Goal: Transaction & Acquisition: Purchase product/service

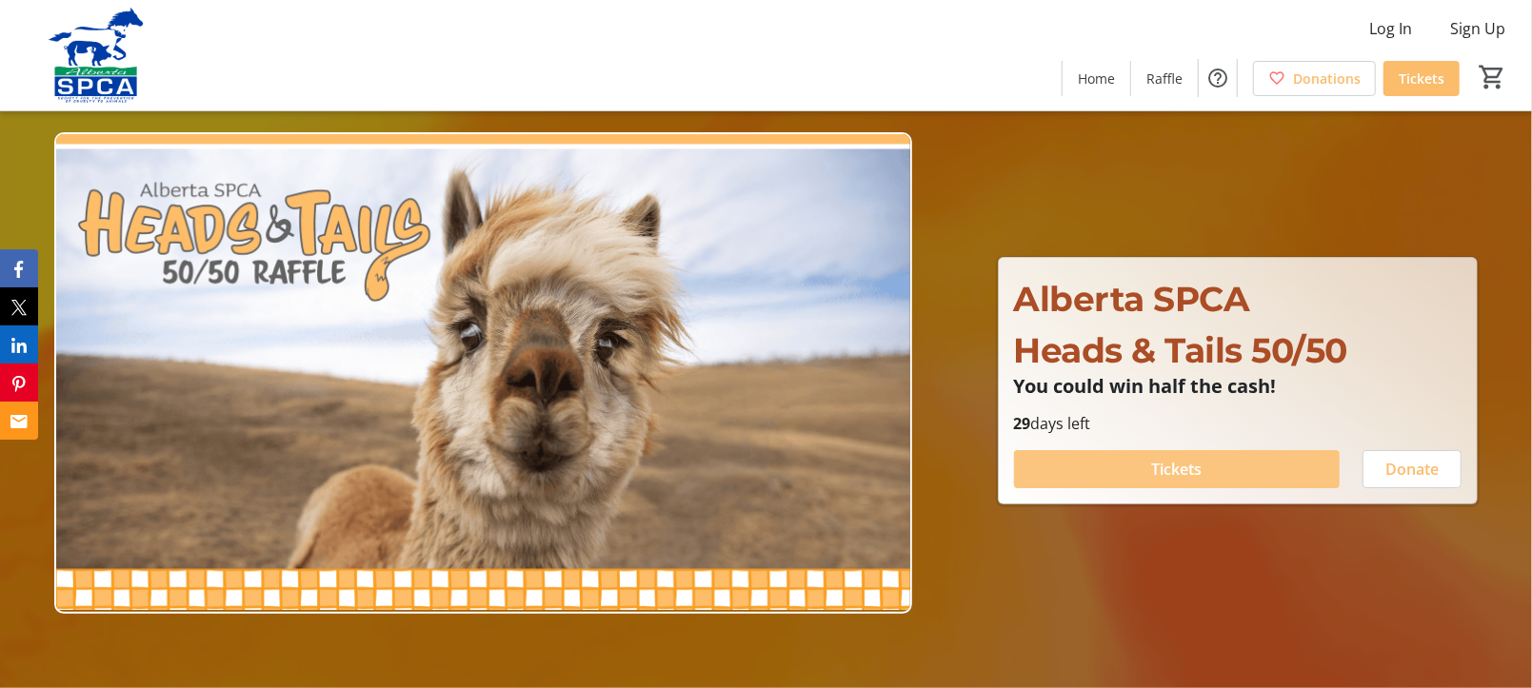
click at [1189, 481] on span "Tickets" at bounding box center [1176, 469] width 50 height 23
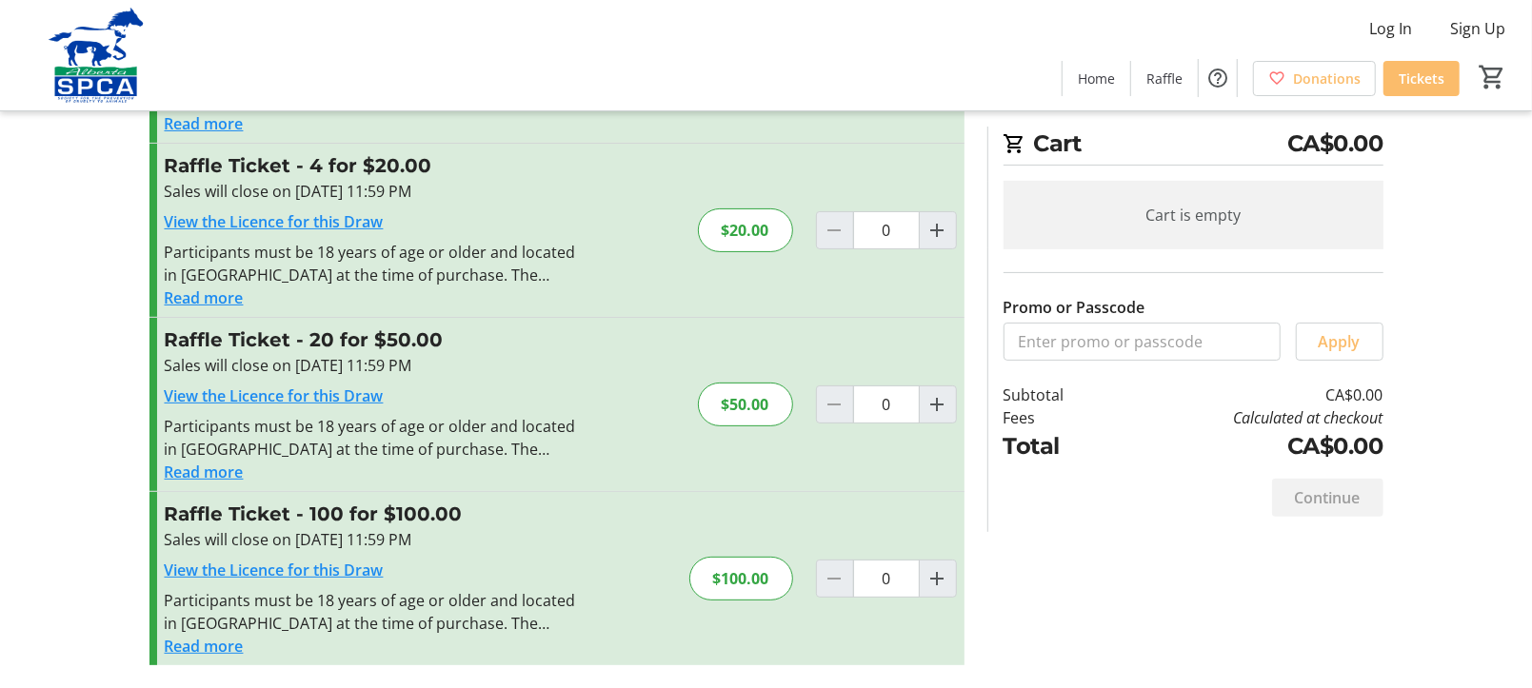
scroll to position [378, 0]
click at [926, 567] on mat-icon "Increment by one" at bounding box center [937, 578] width 23 height 23
type input "1"
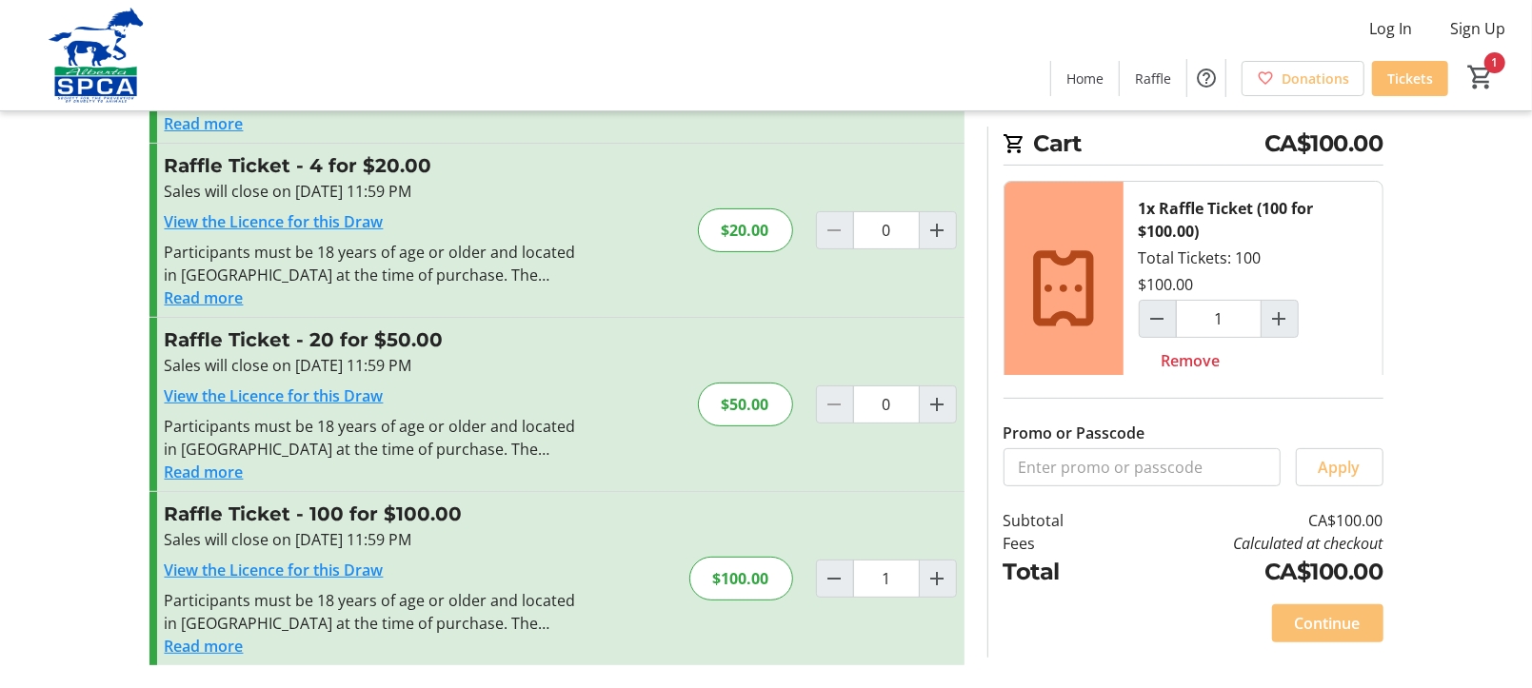
click at [1312, 612] on span "Continue" at bounding box center [1328, 623] width 66 height 23
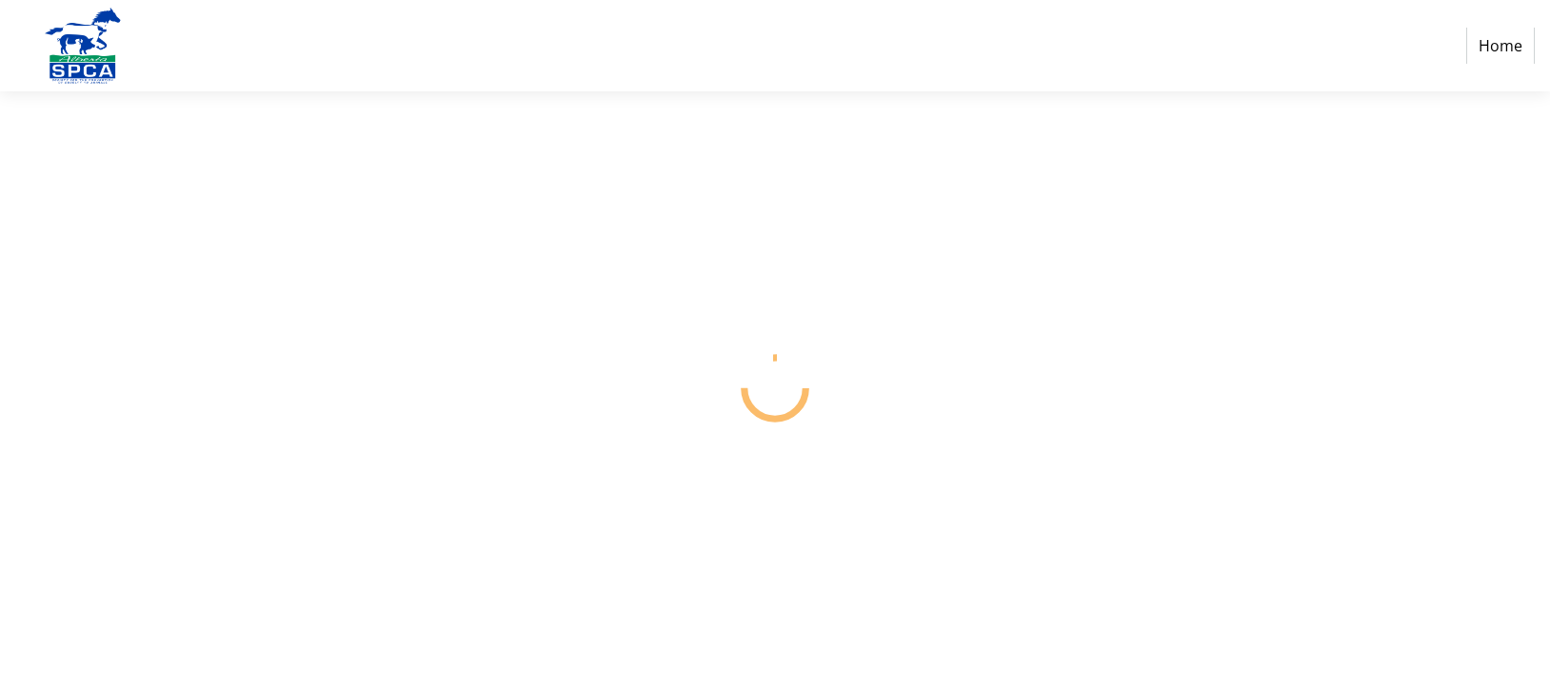
select select "CA"
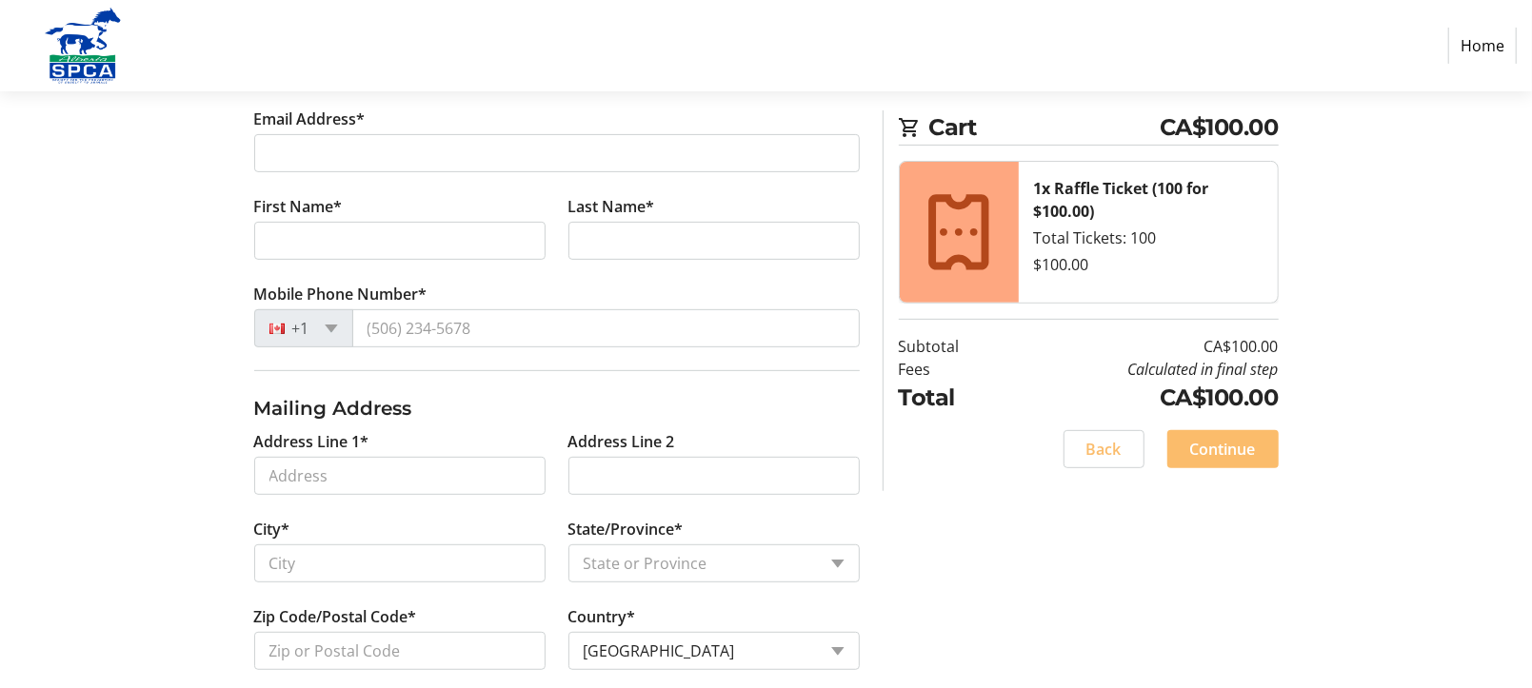
scroll to position [396, 0]
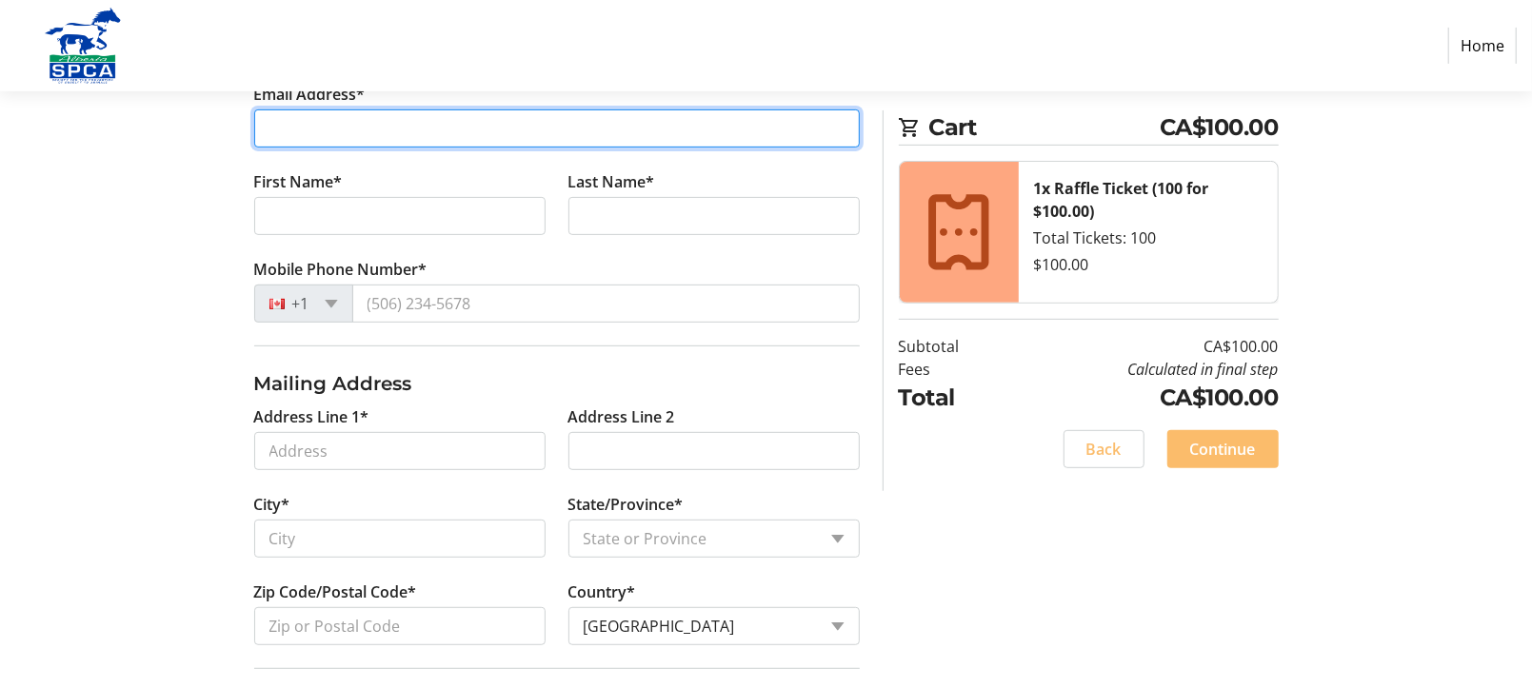
click at [377, 148] on input "Email Address*" at bounding box center [556, 128] width 605 height 38
type input "[EMAIL_ADDRESS][DOMAIN_NAME]"
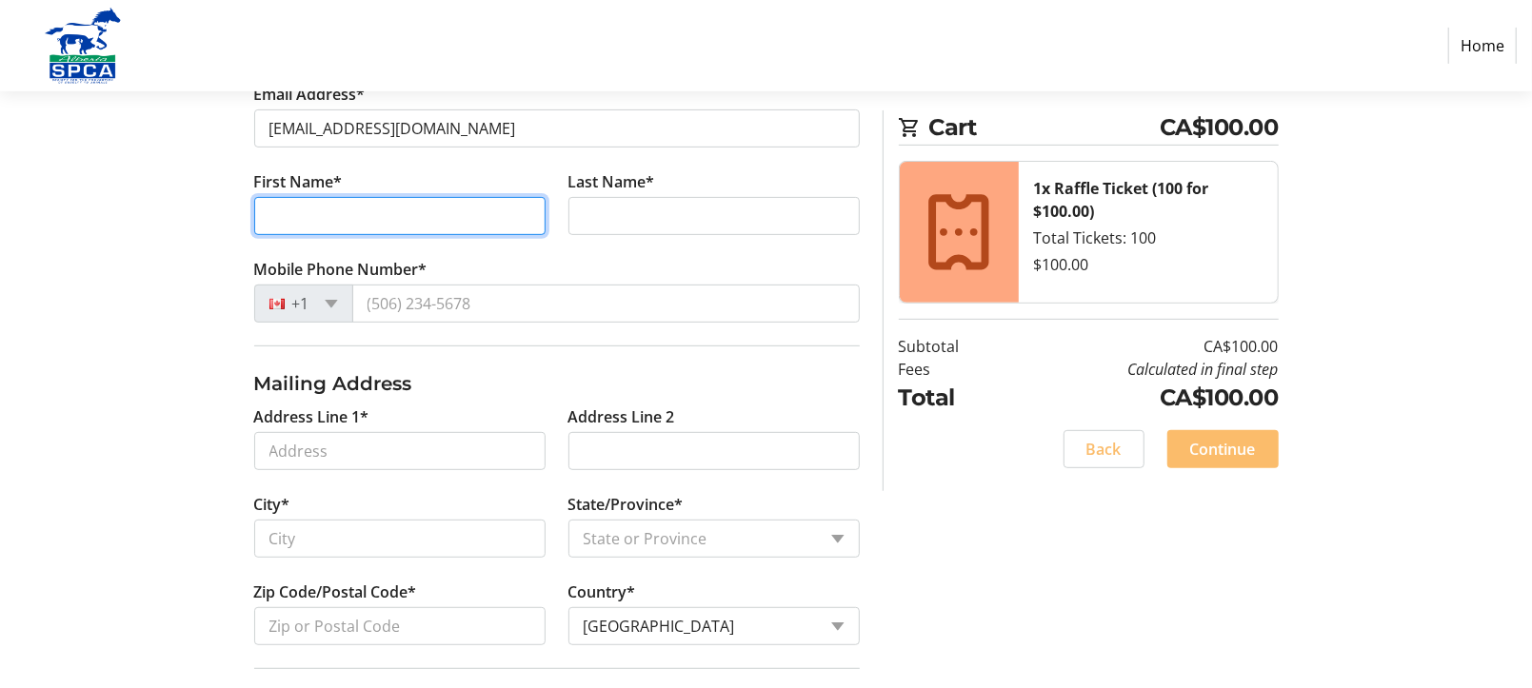
click at [316, 235] on input "First Name*" at bounding box center [399, 216] width 291 height 38
type input "[PERSON_NAME]"
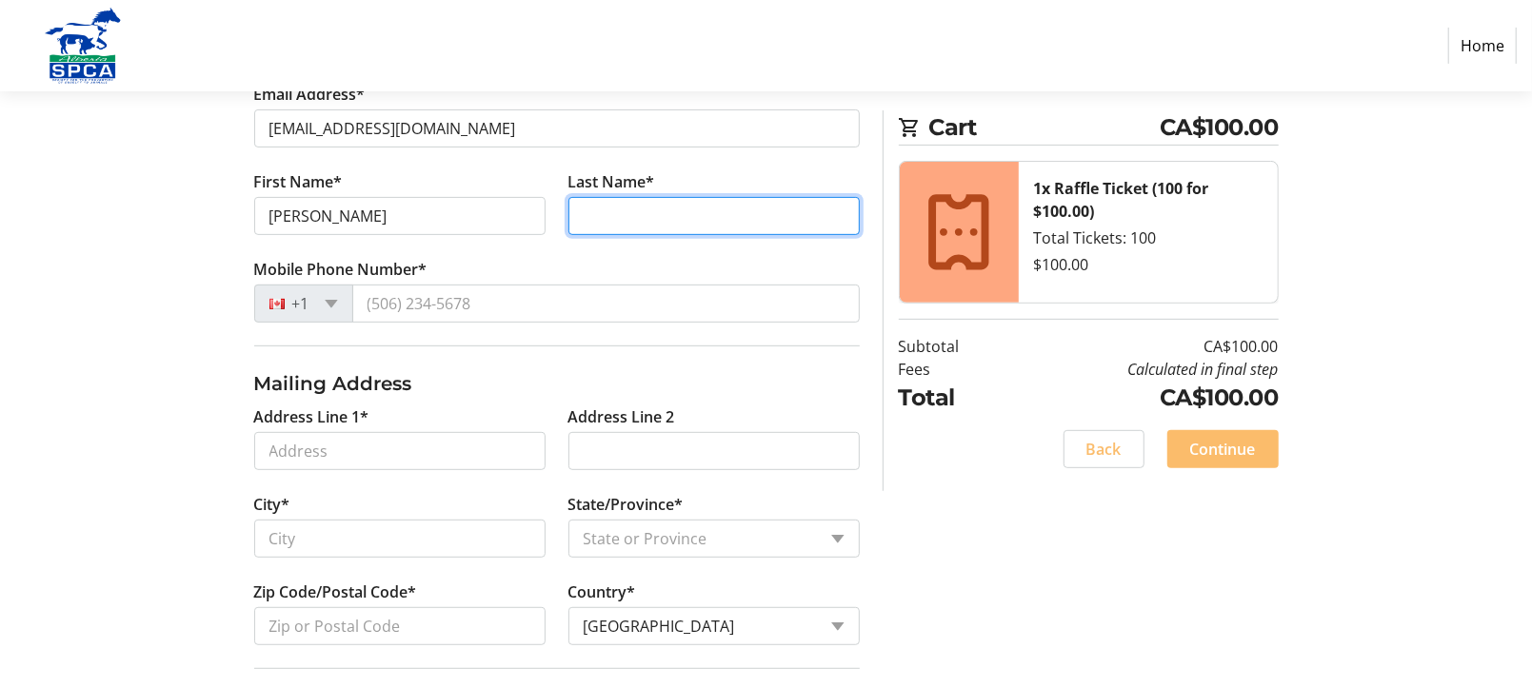
click at [603, 235] on input "Last Name*" at bounding box center [713, 216] width 291 height 38
type input "[PERSON_NAME]"
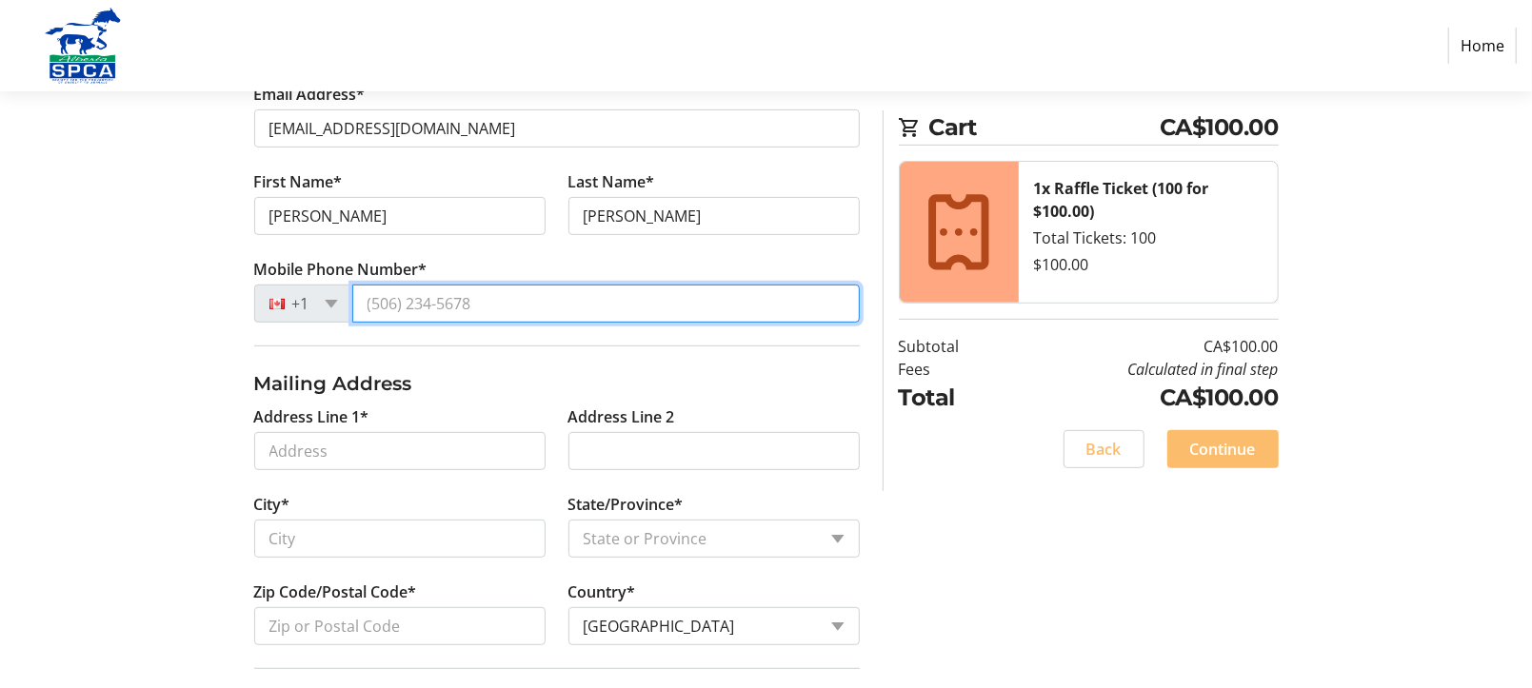
click at [433, 323] on input "Mobile Phone Number*" at bounding box center [605, 304] width 507 height 38
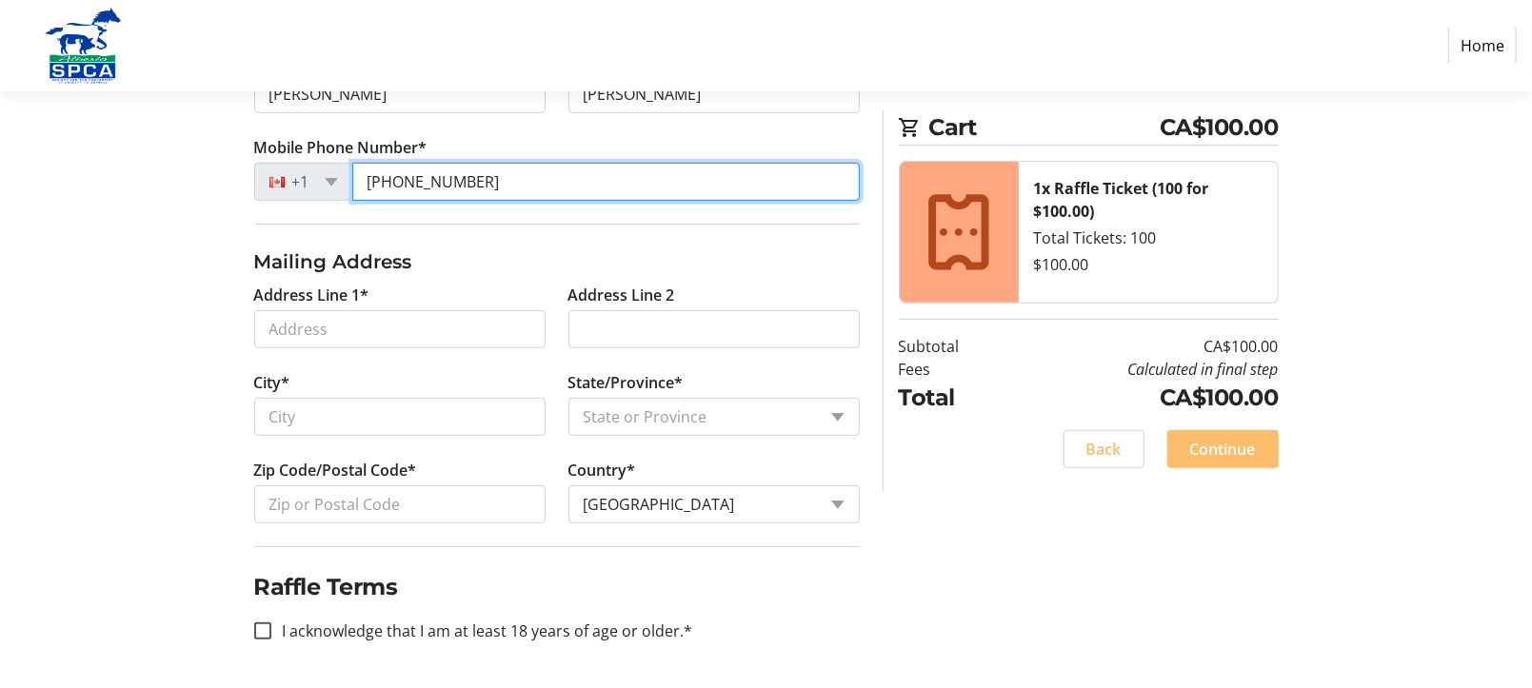
scroll to position [792, 0]
type input "[PHONE_NUMBER]"
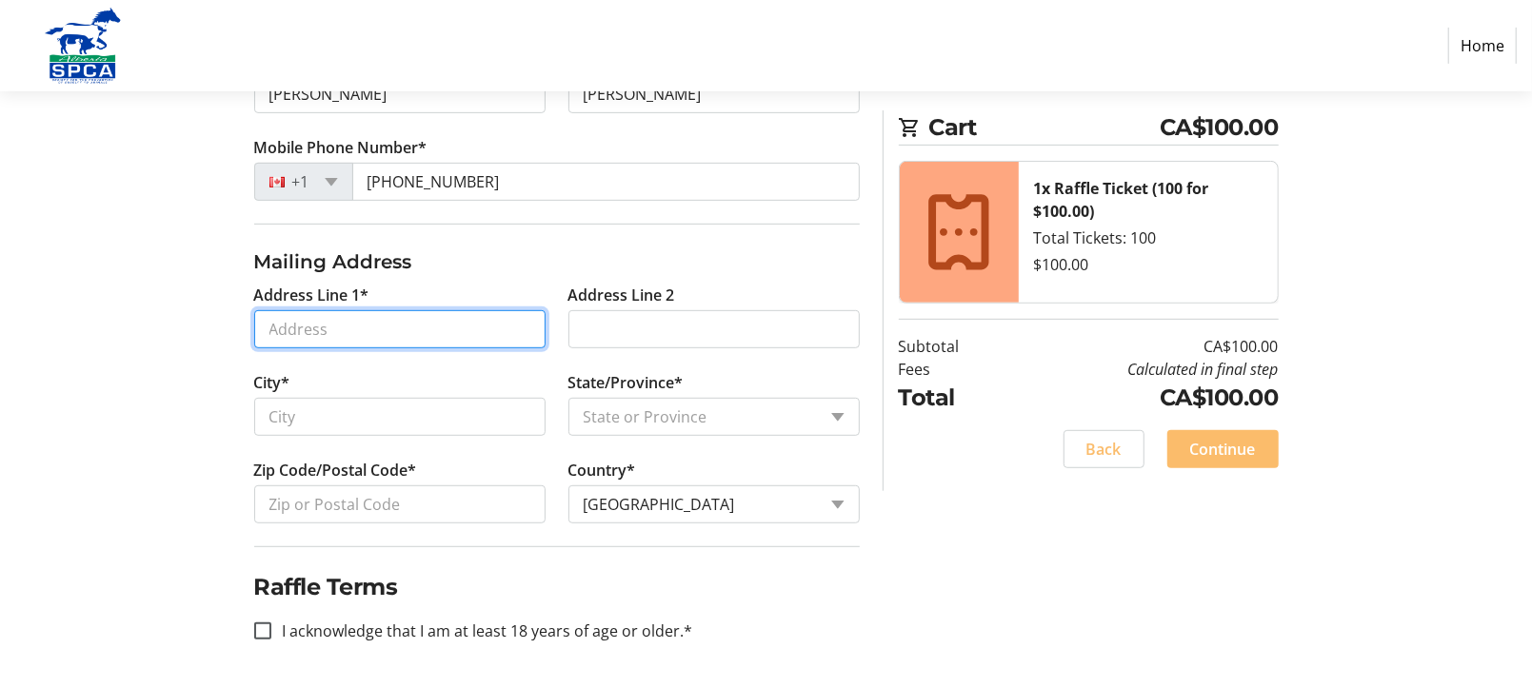
click at [331, 310] on input "Address Line 1*" at bounding box center [399, 329] width 291 height 38
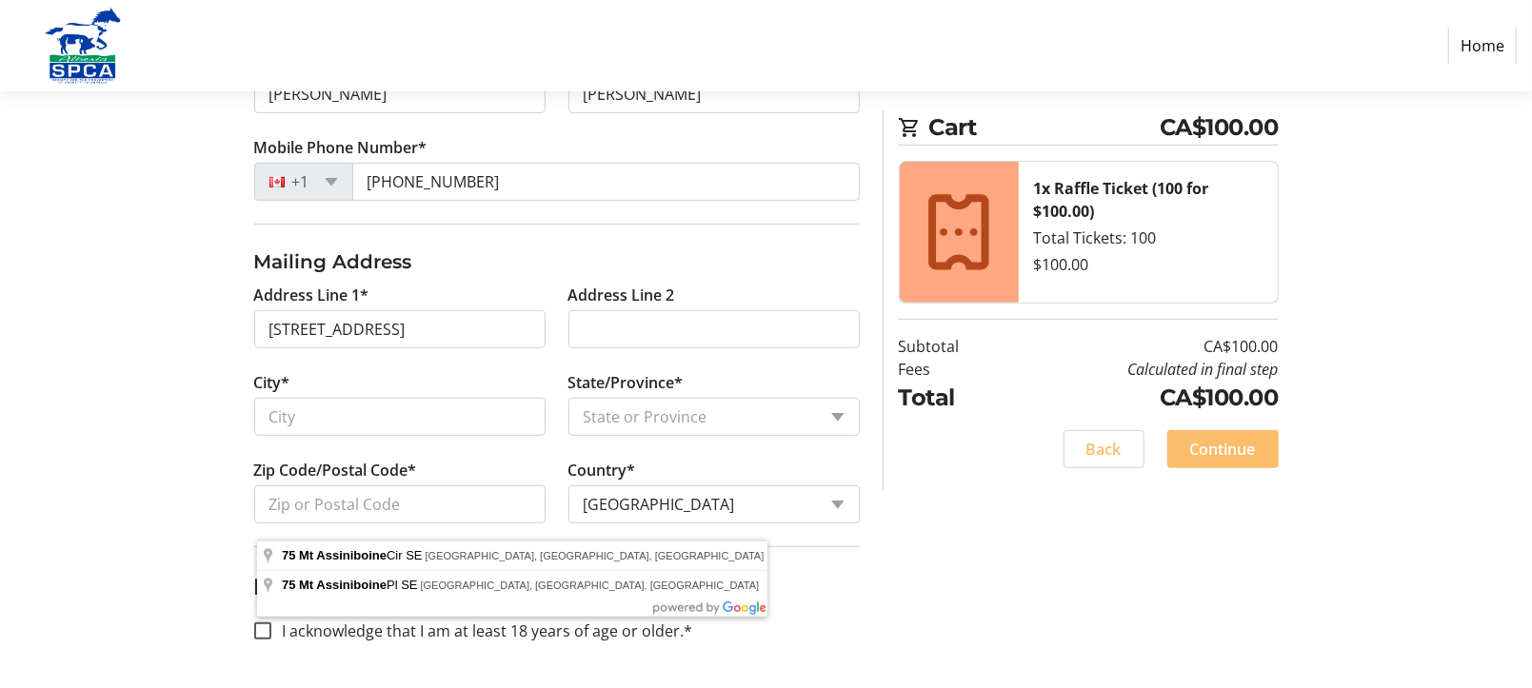
type input "[STREET_ADDRESS]"
type input "[GEOGRAPHIC_DATA]"
select select "AB"
type input "T2Z 2N8"
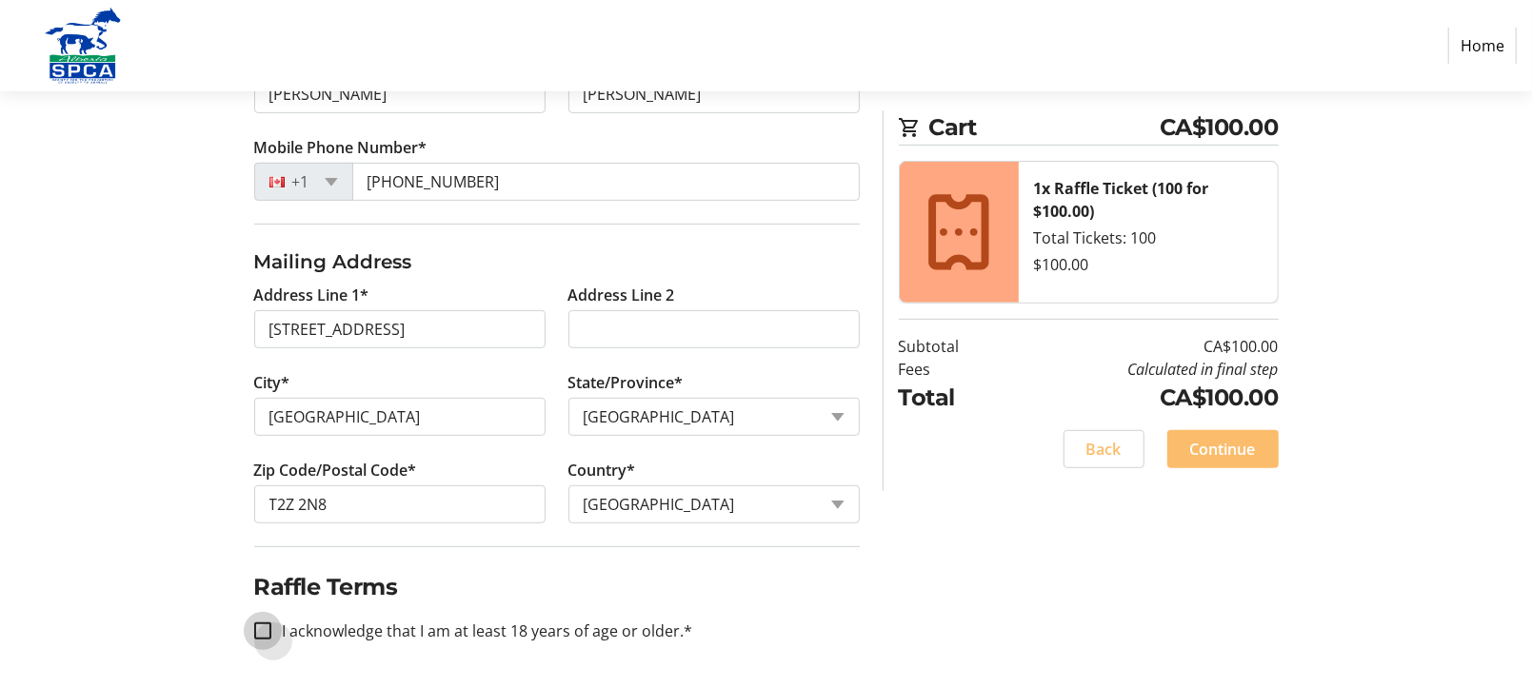
click at [265, 623] on input "I acknowledge that I am at least 18 years of age or older.*" at bounding box center [262, 631] width 17 height 17
checkbox input "true"
click at [1218, 461] on span "Continue" at bounding box center [1223, 449] width 66 height 23
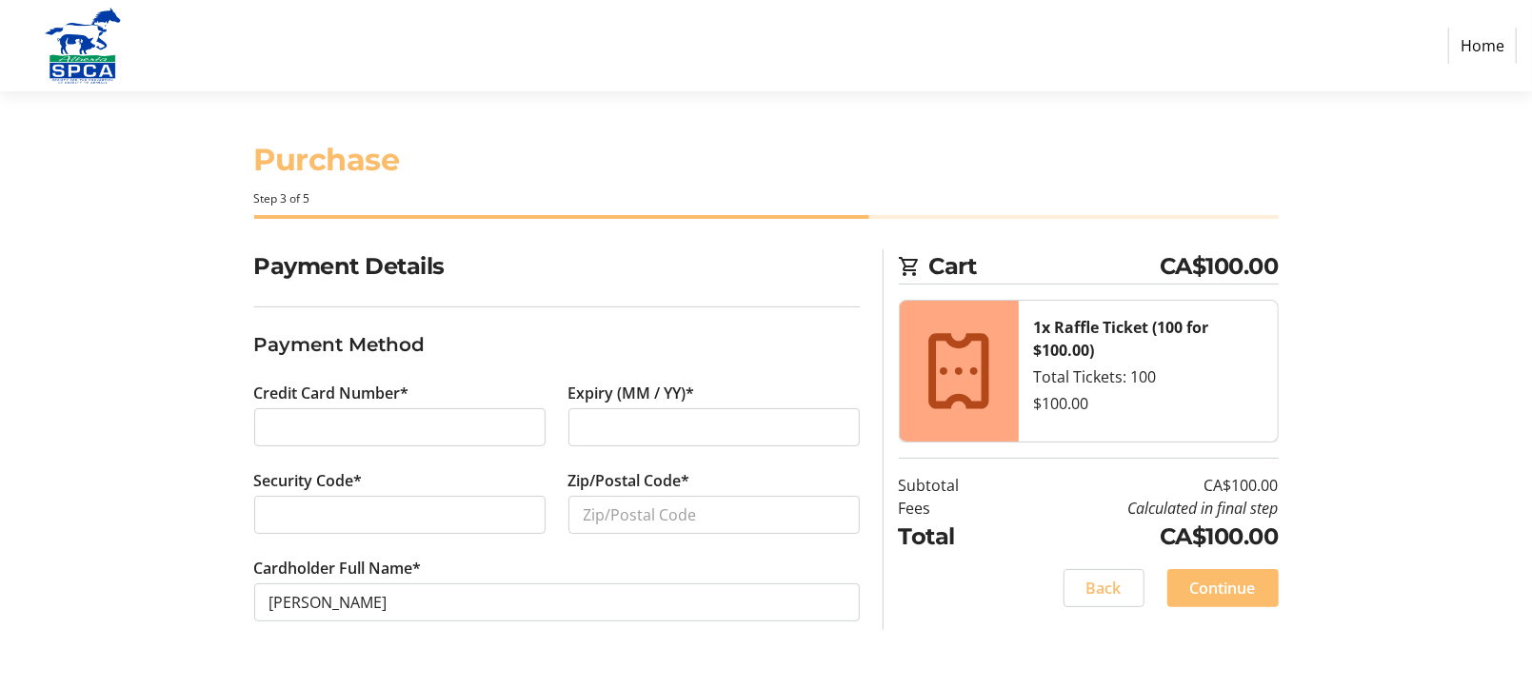
scroll to position [118, 0]
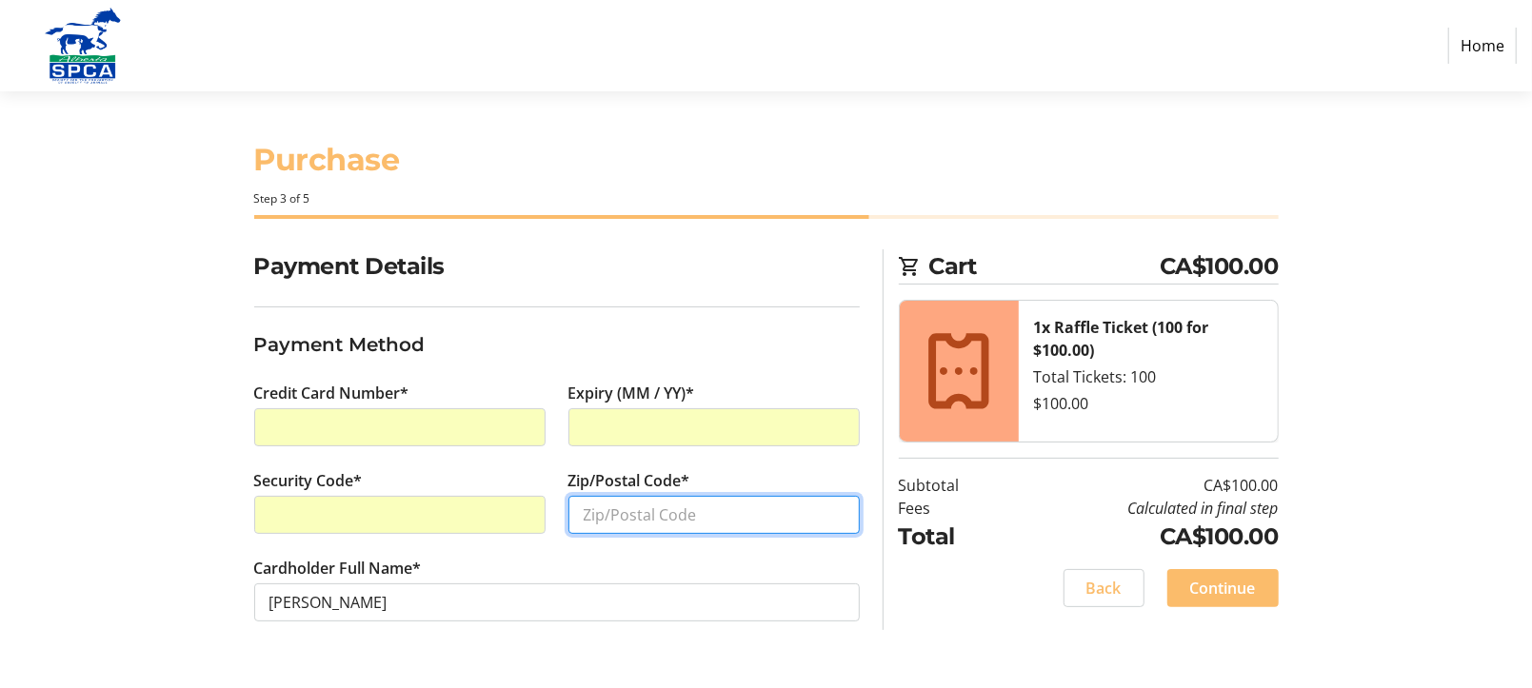
click at [634, 496] on input "Zip/Postal Code*" at bounding box center [713, 515] width 291 height 38
type input "T2Z2N8"
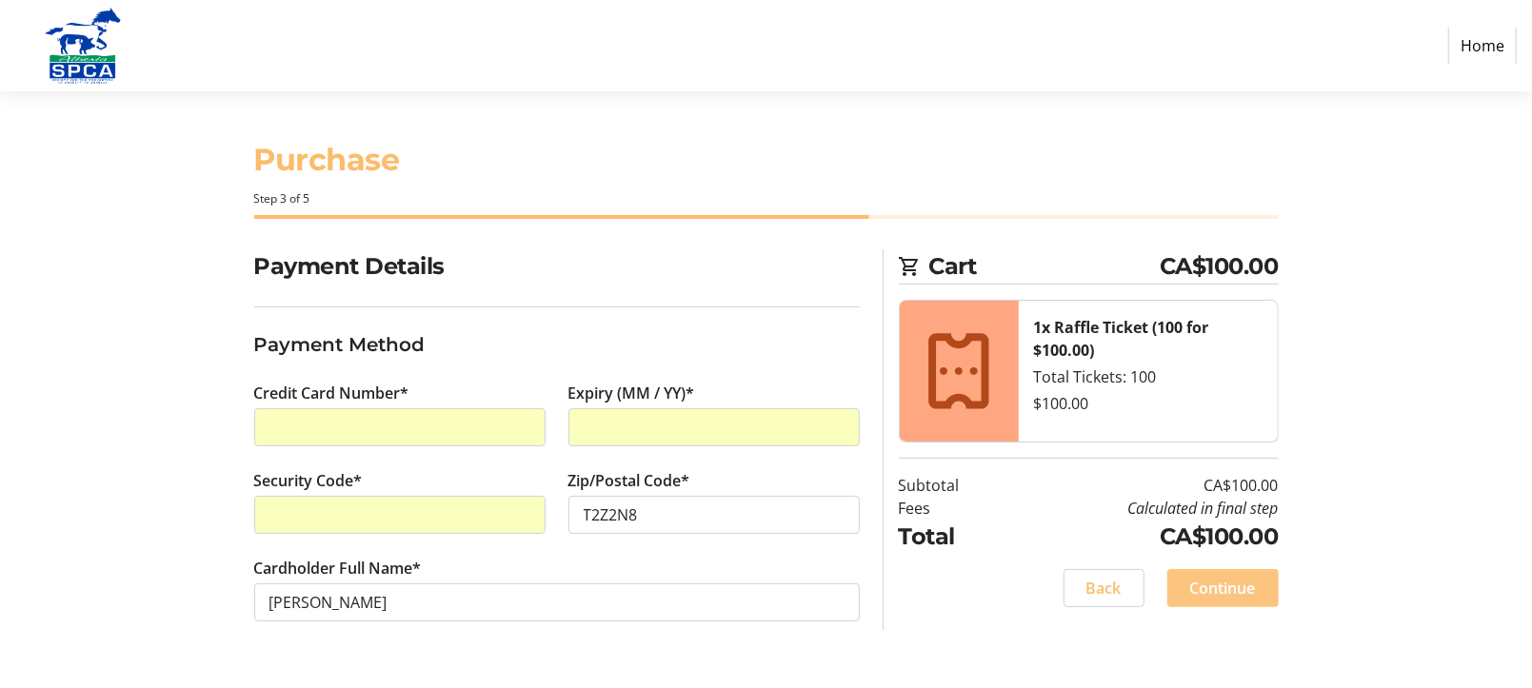
click at [1201, 577] on span "Continue" at bounding box center [1223, 588] width 66 height 23
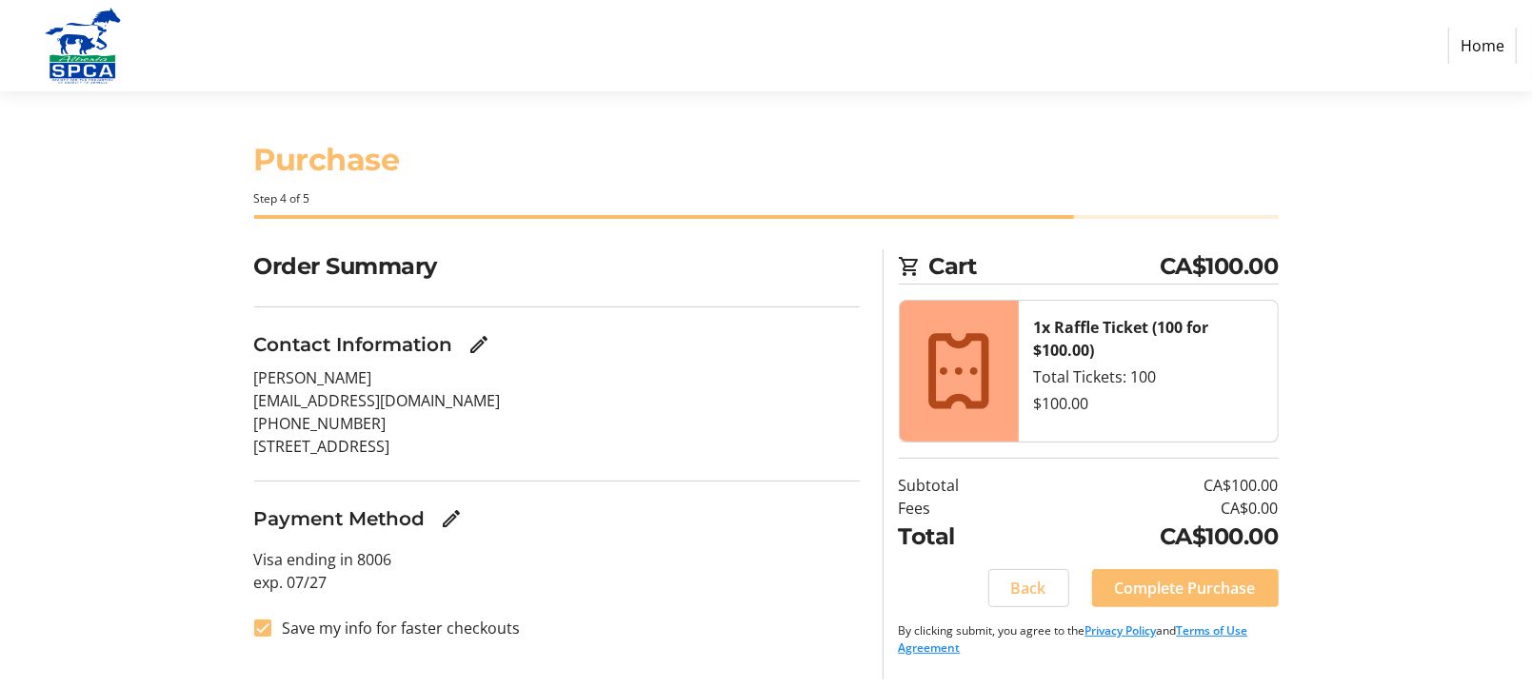
scroll to position [121, 0]
click at [263, 637] on input "Save my info for faster checkouts" at bounding box center [262, 628] width 17 height 17
checkbox input "false"
click at [1181, 577] on span "Complete Purchase" at bounding box center [1185, 588] width 141 height 23
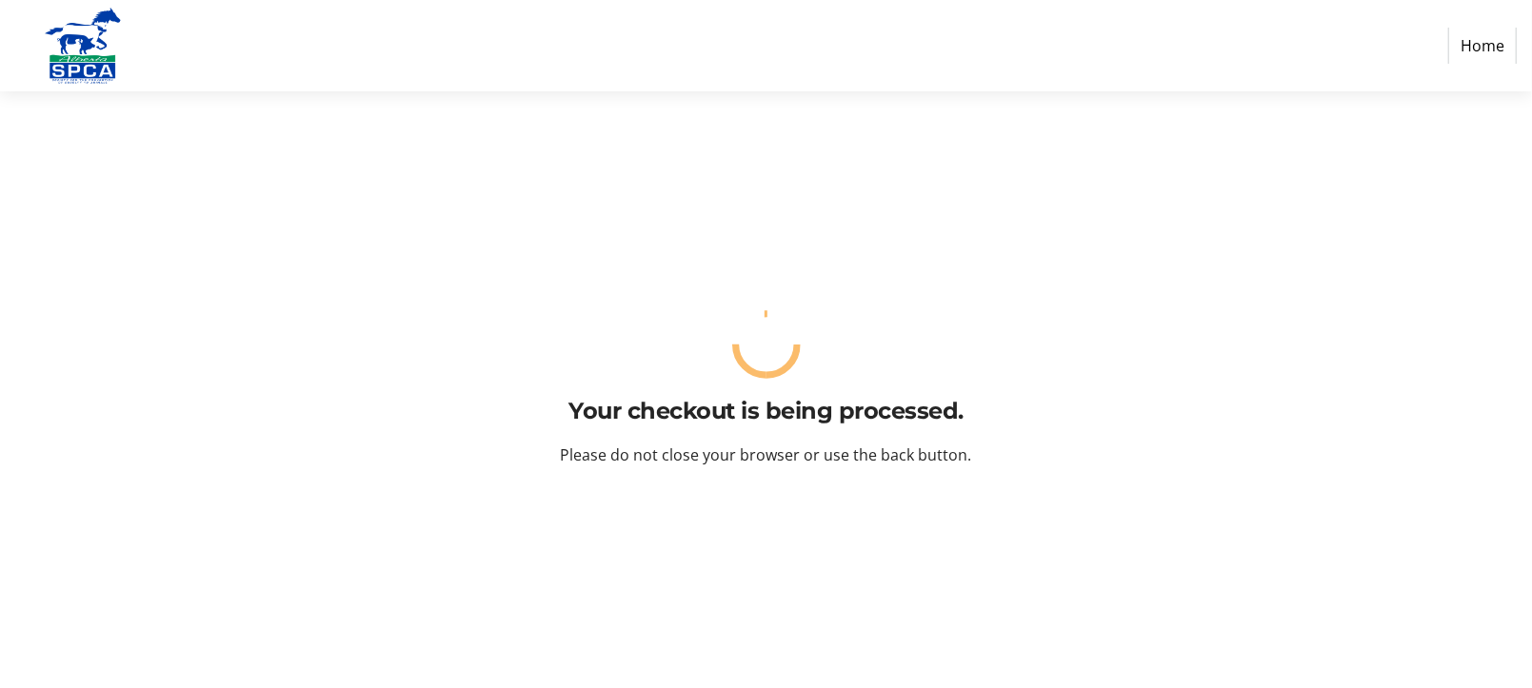
scroll to position [0, 0]
